Goal: Check status: Check status

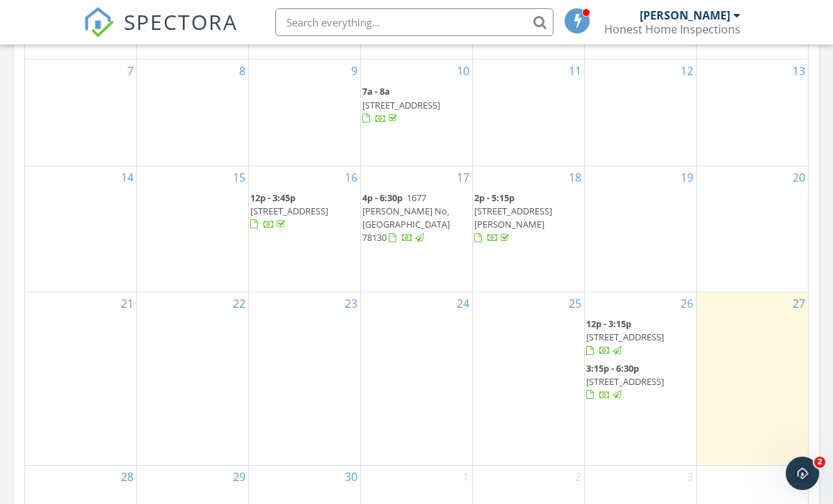
scroll to position [922, 0]
click at [638, 364] on span "3:15p - 6:30p" at bounding box center [612, 368] width 53 height 13
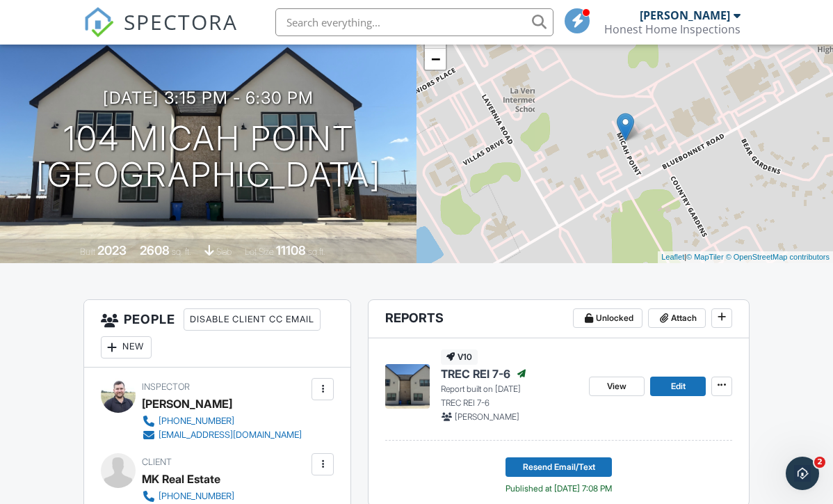
scroll to position [151, 0]
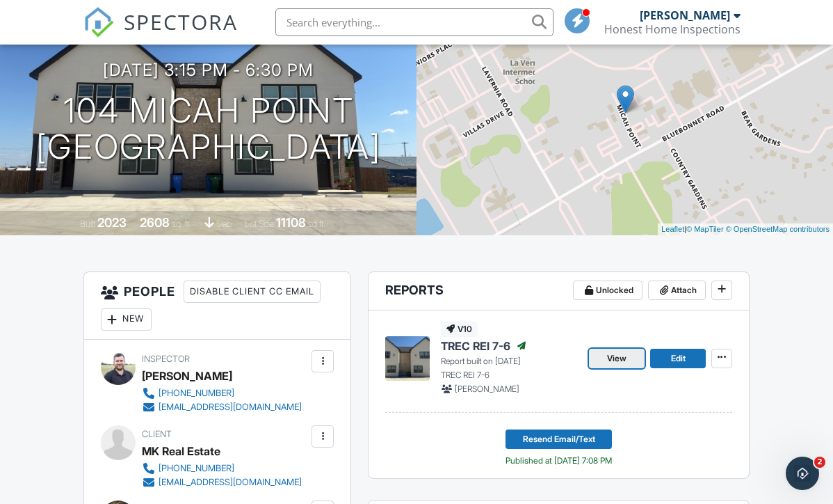
click at [623, 360] on span "View" at bounding box center [616, 358] width 19 height 14
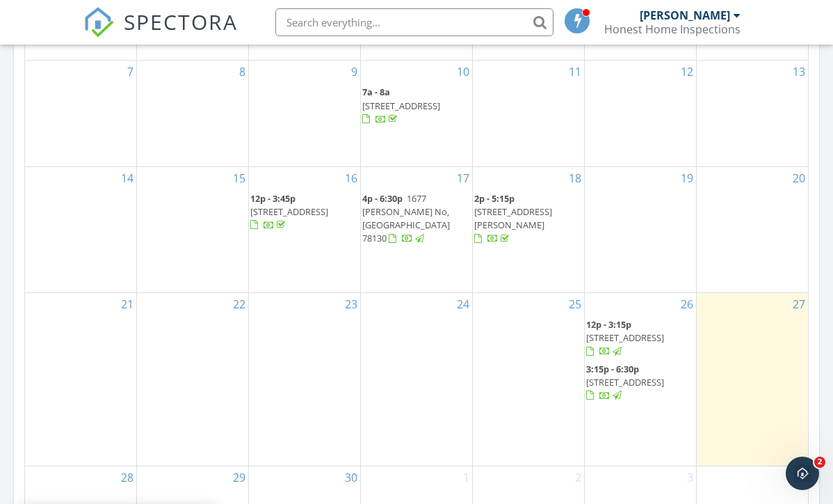
scroll to position [871, 0]
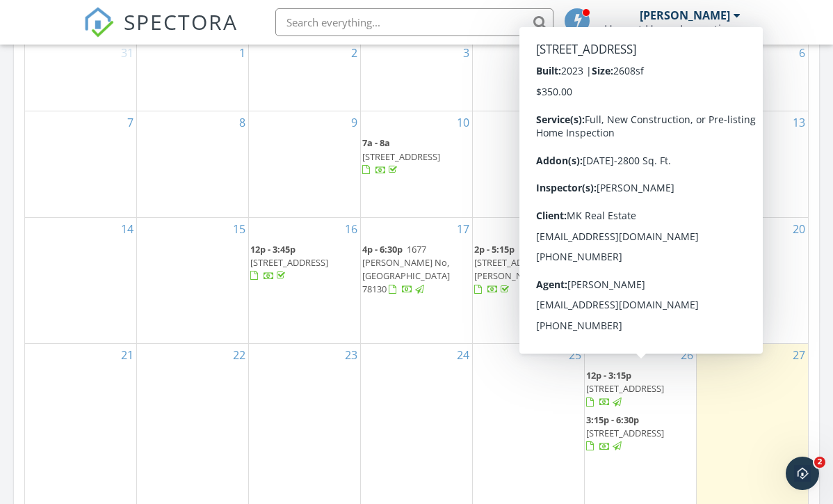
click at [664, 382] on span "[STREET_ADDRESS]" at bounding box center [625, 388] width 78 height 13
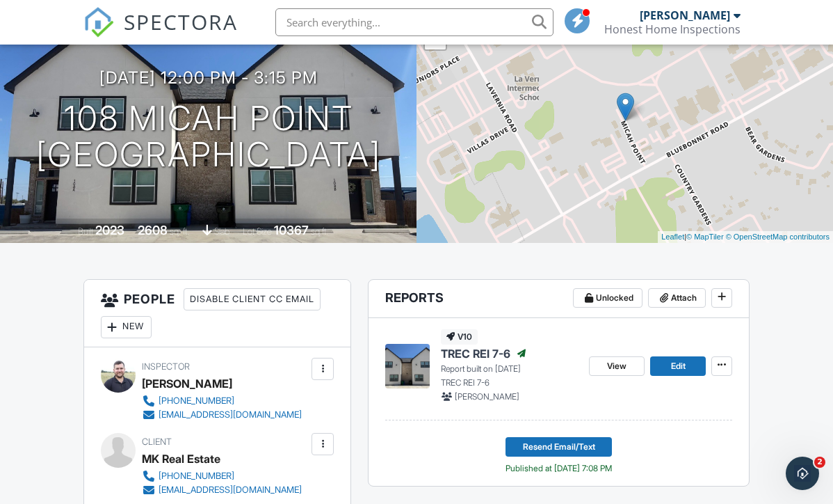
scroll to position [143, 0]
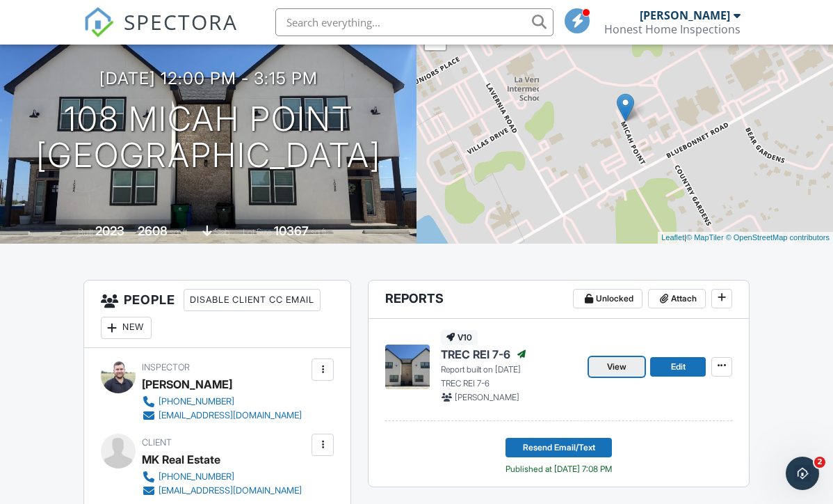
click at [609, 374] on link "View" at bounding box center [617, 366] width 56 height 19
